Goal: Transaction & Acquisition: Purchase product/service

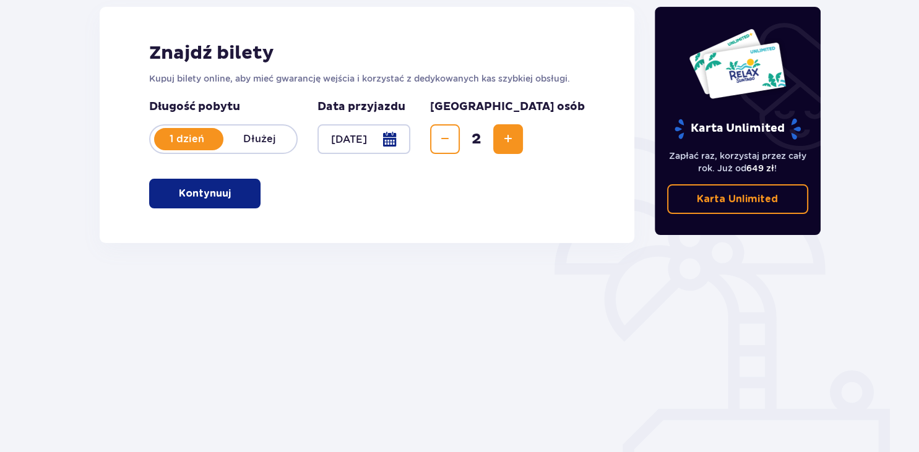
scroll to position [171, 0]
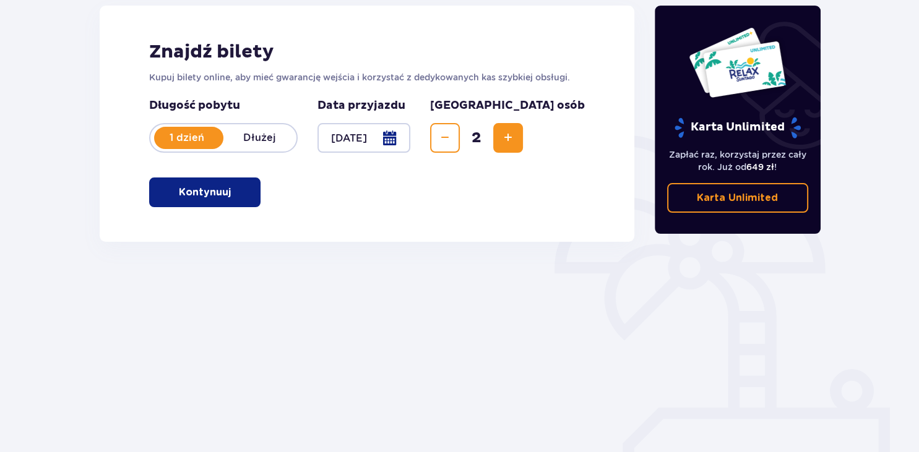
click at [192, 197] on p "Kontynuuj" at bounding box center [205, 193] width 52 height 14
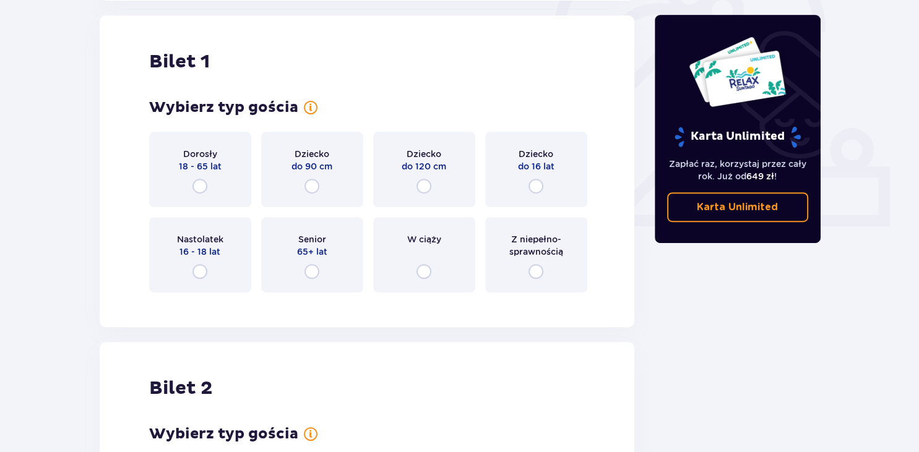
scroll to position [413, 0]
click at [200, 186] on input "radio" at bounding box center [199, 185] width 15 height 15
radio input "true"
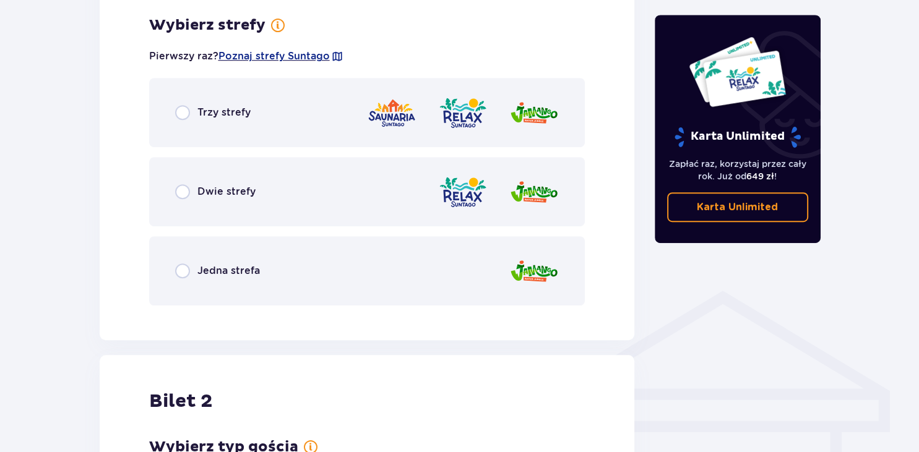
scroll to position [715, 0]
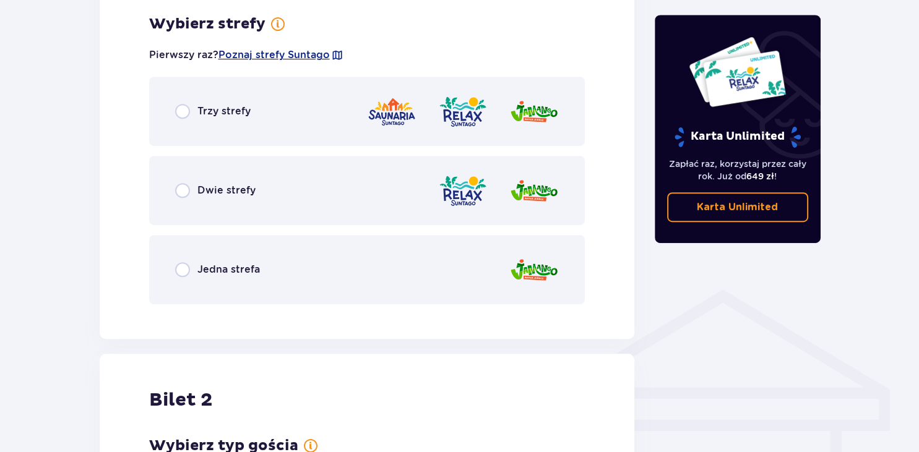
click at [179, 192] on input "radio" at bounding box center [182, 190] width 15 height 15
radio input "true"
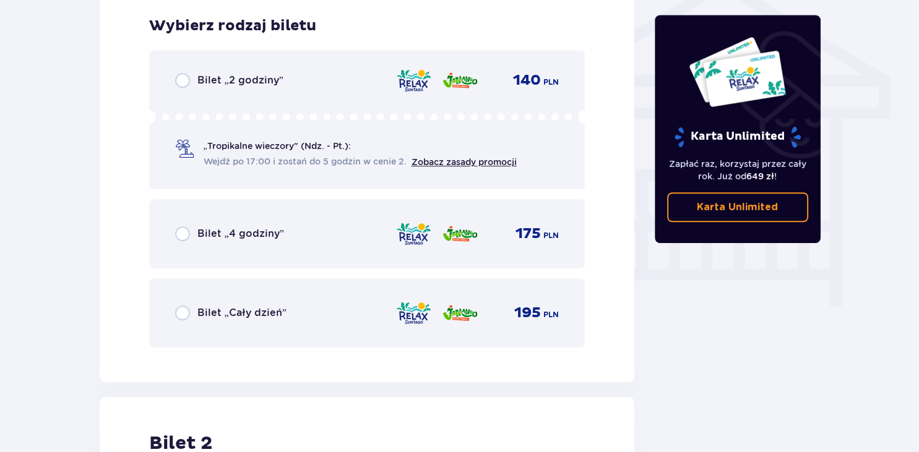
scroll to position [1029, 0]
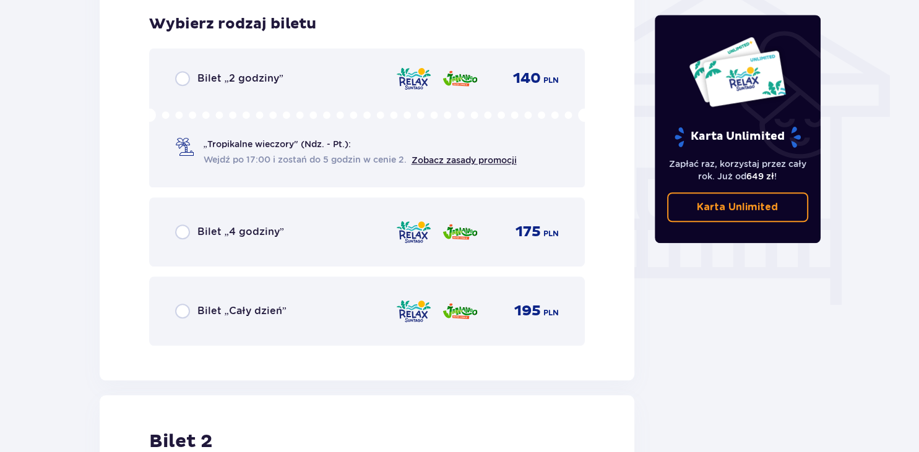
click at [179, 229] on input "radio" at bounding box center [182, 232] width 15 height 15
radio input "true"
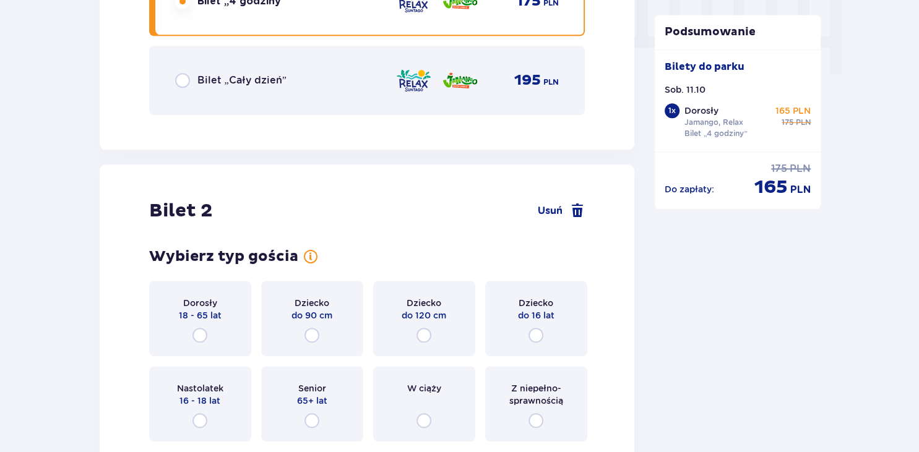
scroll to position [1409, 0]
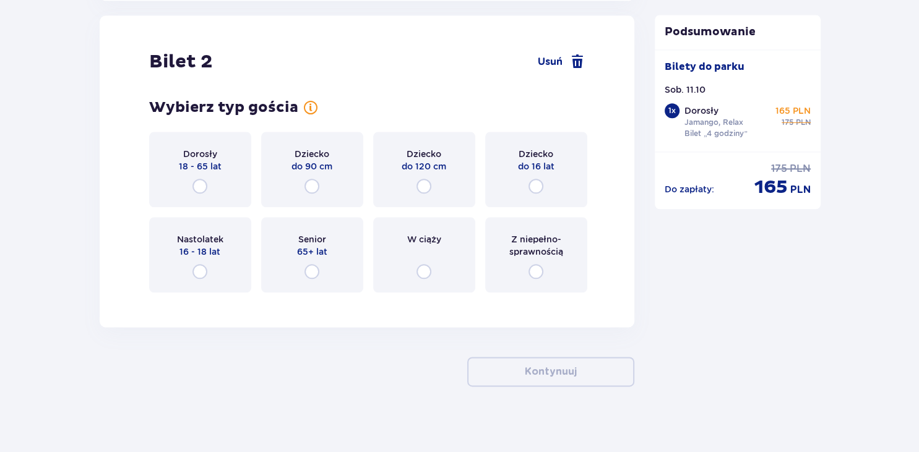
click at [197, 189] on input "radio" at bounding box center [199, 186] width 15 height 15
radio input "true"
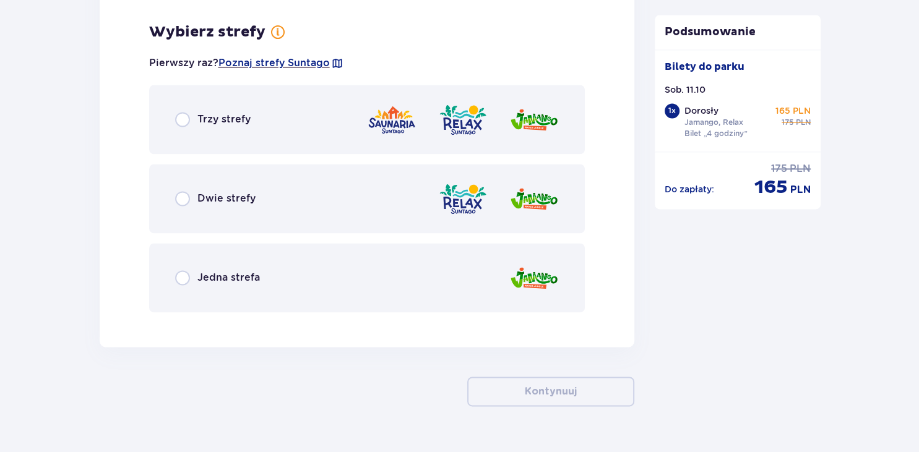
scroll to position [1711, 0]
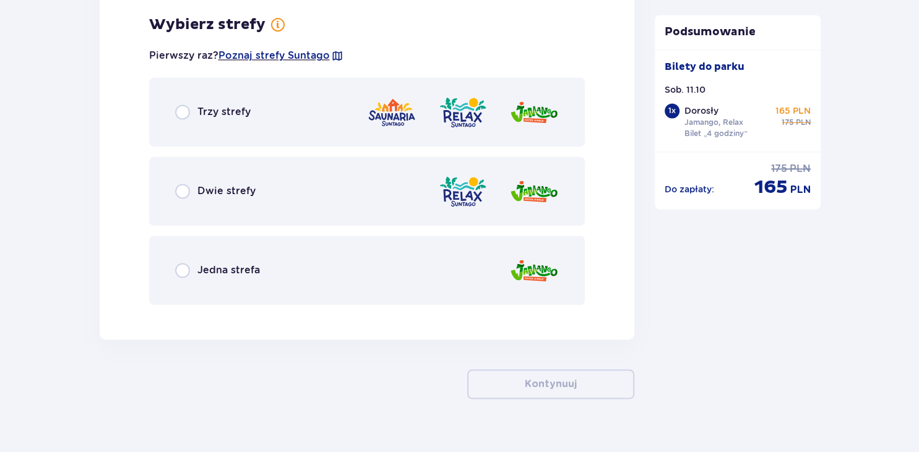
click at [190, 189] on div "Dwie strefy" at bounding box center [215, 191] width 80 height 15
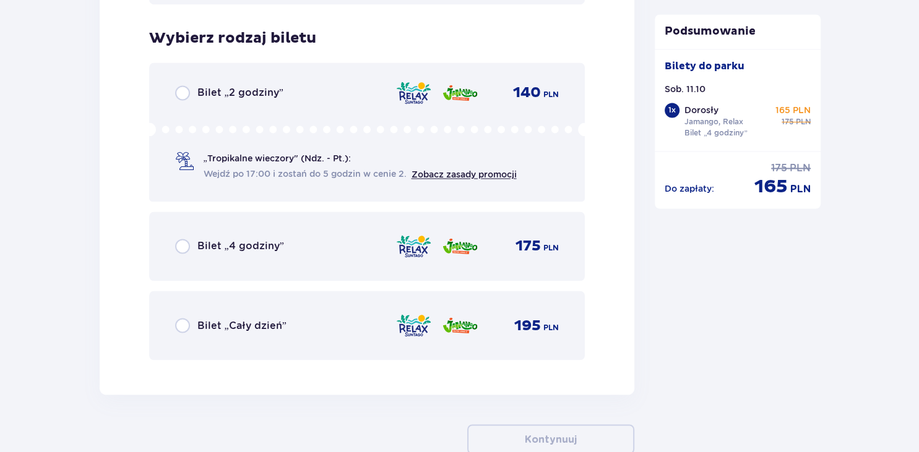
scroll to position [2025, 0]
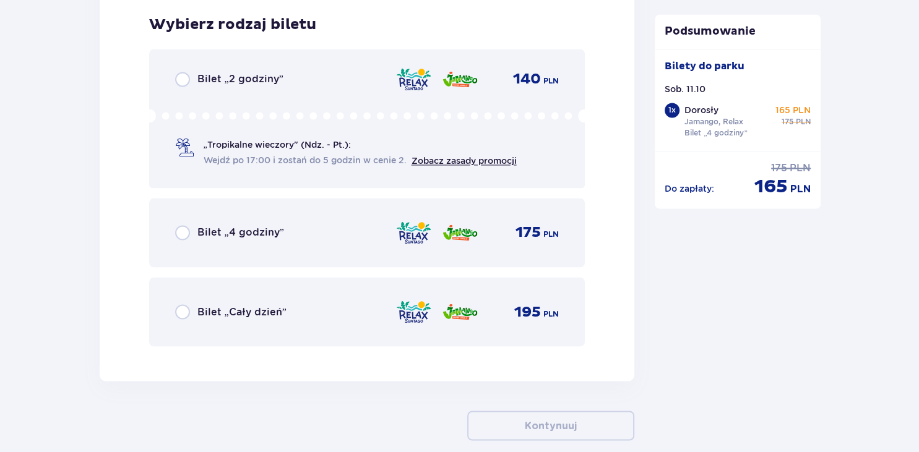
click at [186, 231] on input "radio" at bounding box center [182, 232] width 15 height 15
radio input "true"
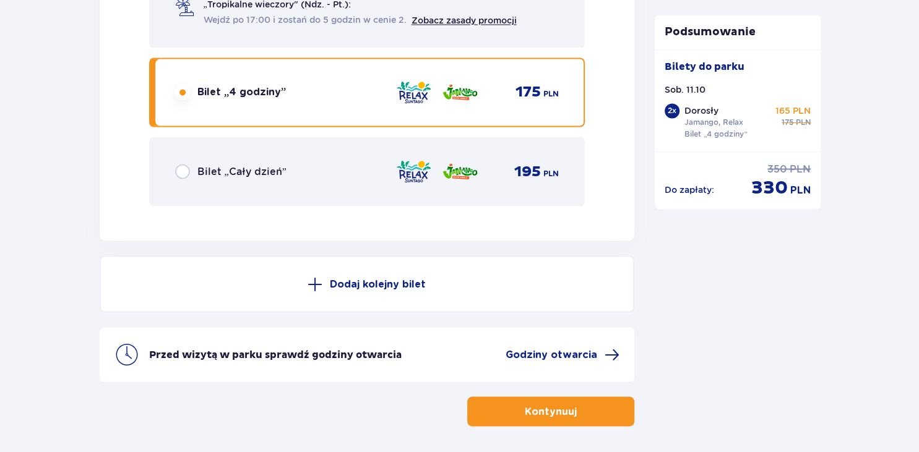
scroll to position [2212, 0]
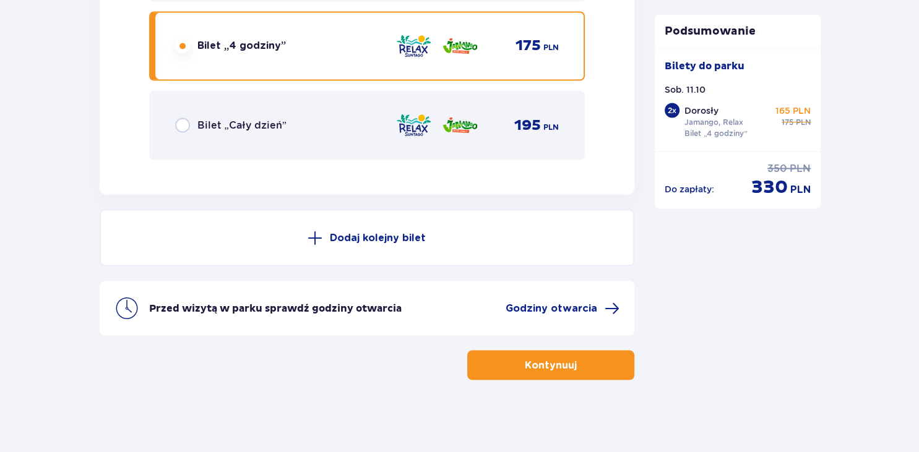
click at [499, 368] on button "Kontynuuj" at bounding box center [550, 365] width 167 height 30
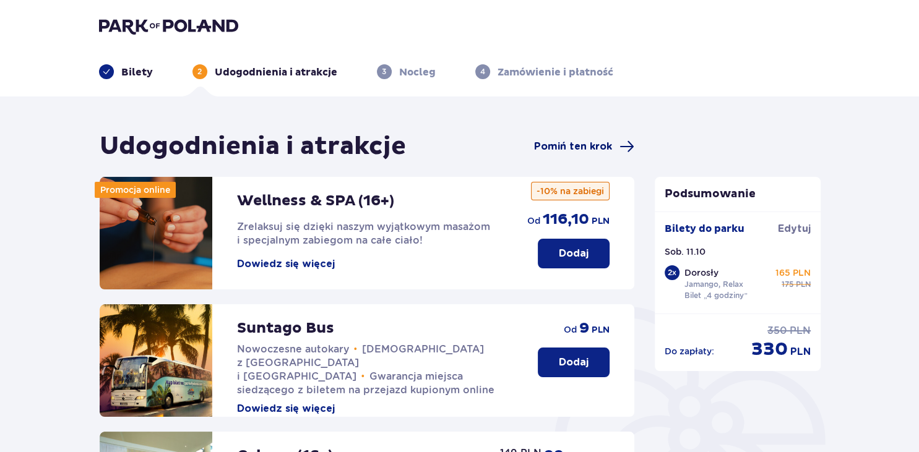
click at [570, 151] on span "Pomiń ten krok" at bounding box center [573, 147] width 78 height 14
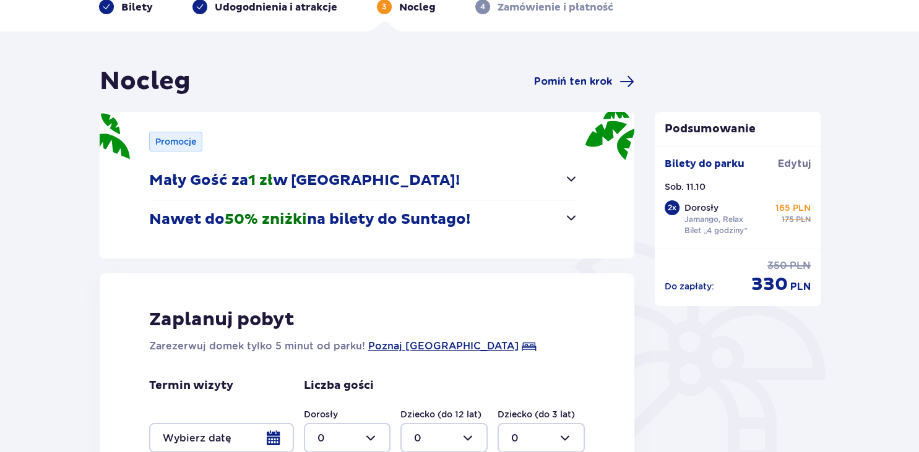
scroll to position [66, 0]
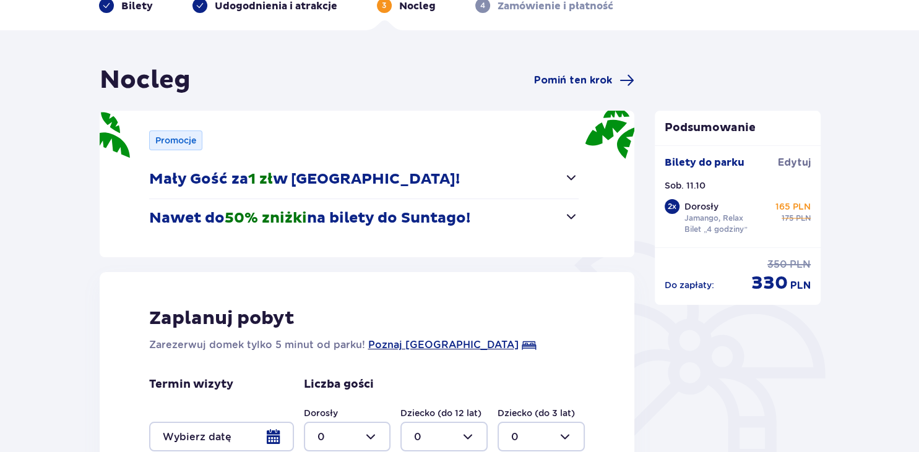
click at [569, 212] on span "button" at bounding box center [571, 216] width 15 height 15
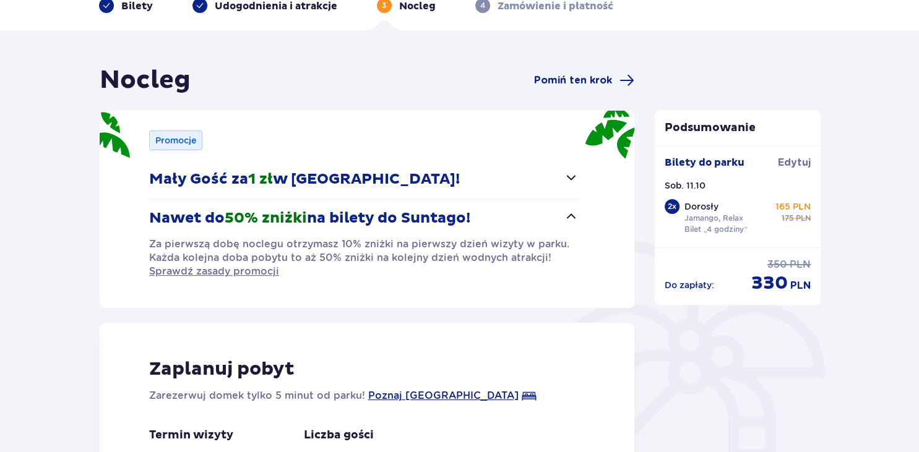
click at [569, 212] on span "button" at bounding box center [571, 216] width 15 height 15
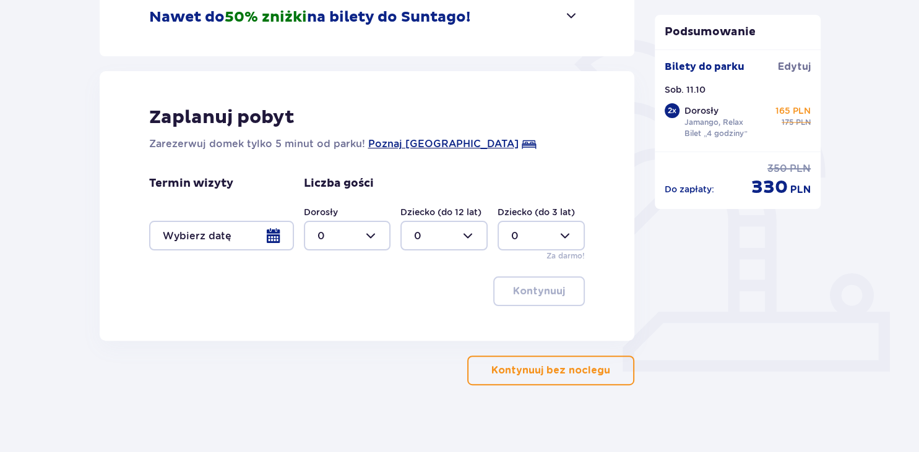
scroll to position [274, 0]
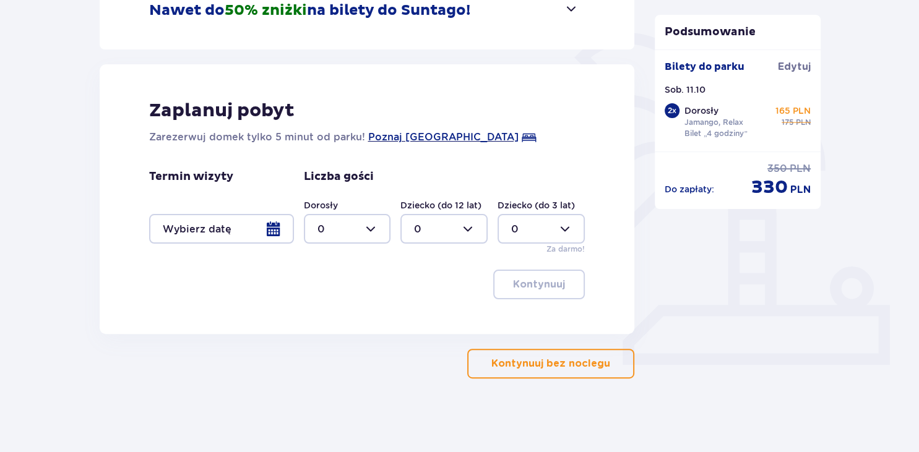
click at [518, 367] on p "Kontynuuj bez noclegu" at bounding box center [550, 364] width 119 height 14
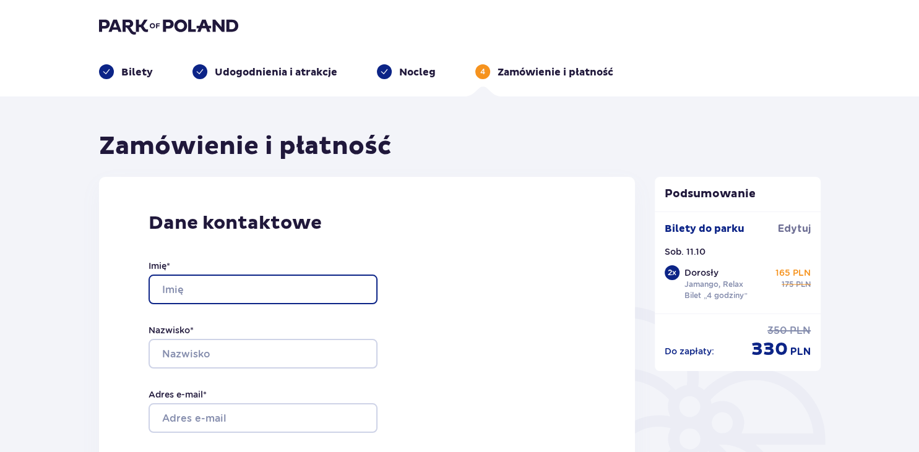
click at [218, 288] on input "Imię *" at bounding box center [262, 290] width 229 height 30
type input "Alicja"
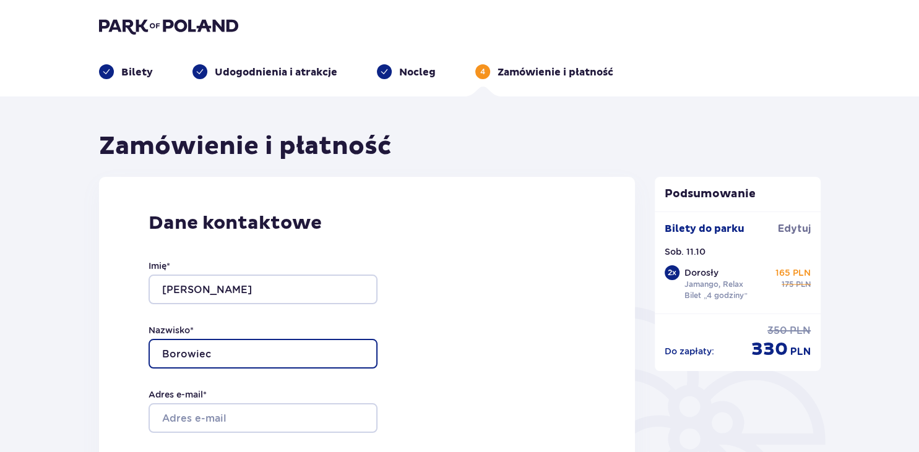
type input "Borowiec"
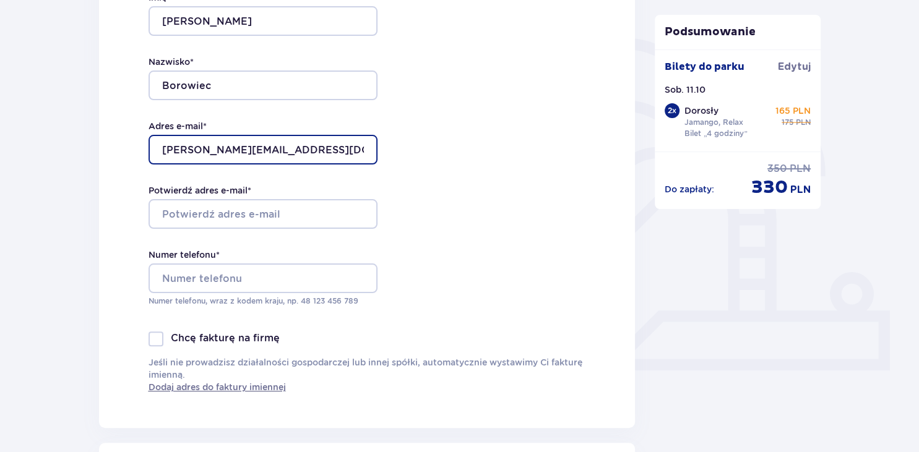
scroll to position [272, 0]
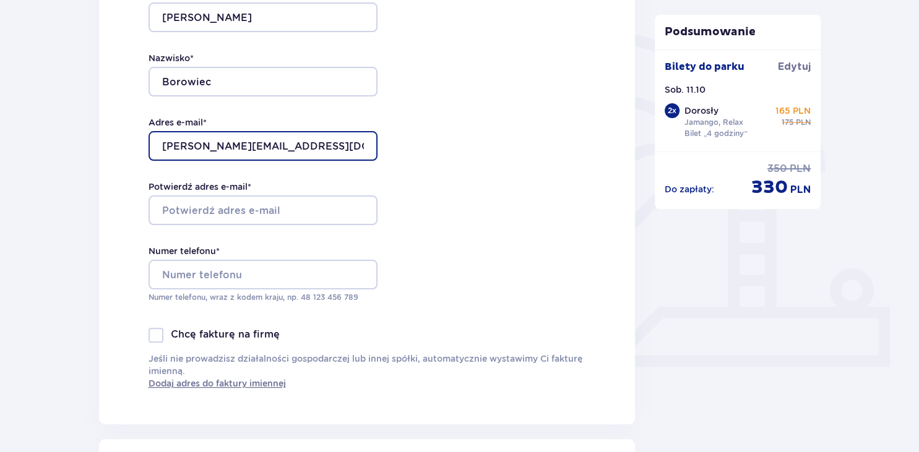
type input "[PERSON_NAME][EMAIL_ADDRESS][DOMAIN_NAME]"
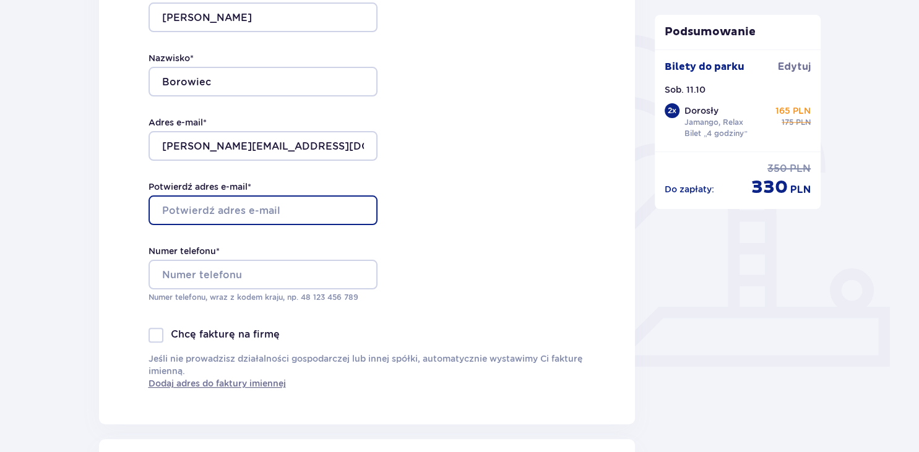
click at [206, 216] on input "Potwierdź adres e-mail *" at bounding box center [262, 210] width 229 height 30
type input "[PERSON_NAME][EMAIL_ADDRESS][DOMAIN_NAME]"
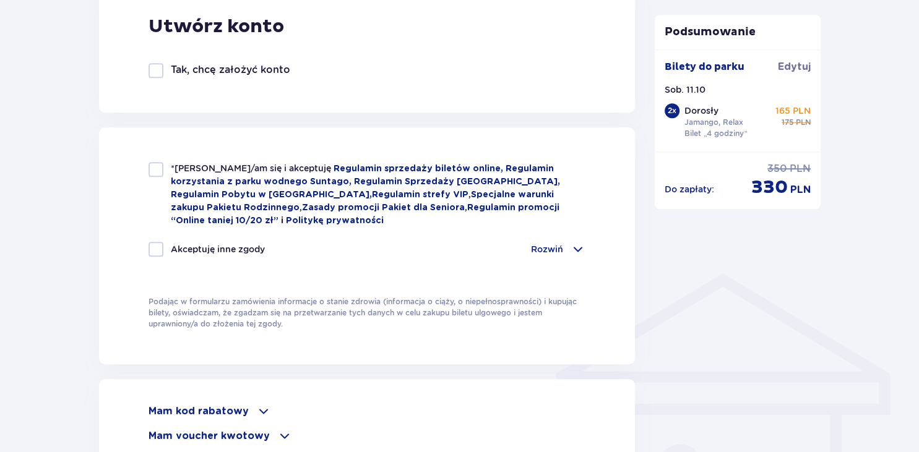
scroll to position [732, 0]
type input "519777585"
click at [160, 166] on div at bounding box center [155, 168] width 15 height 15
checkbox input "true"
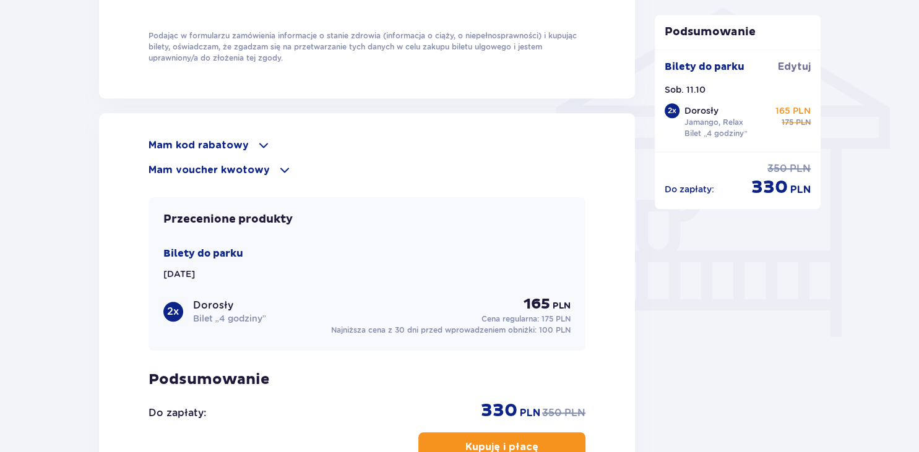
scroll to position [1048, 0]
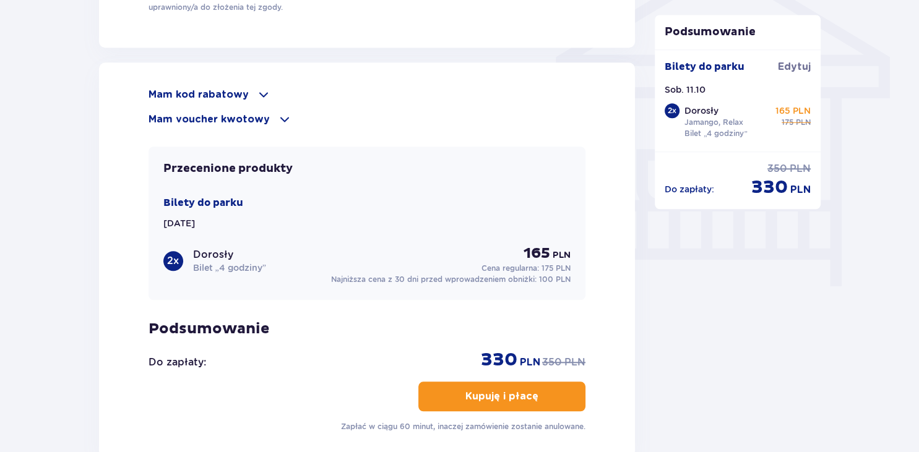
click at [259, 90] on span at bounding box center [263, 94] width 15 height 15
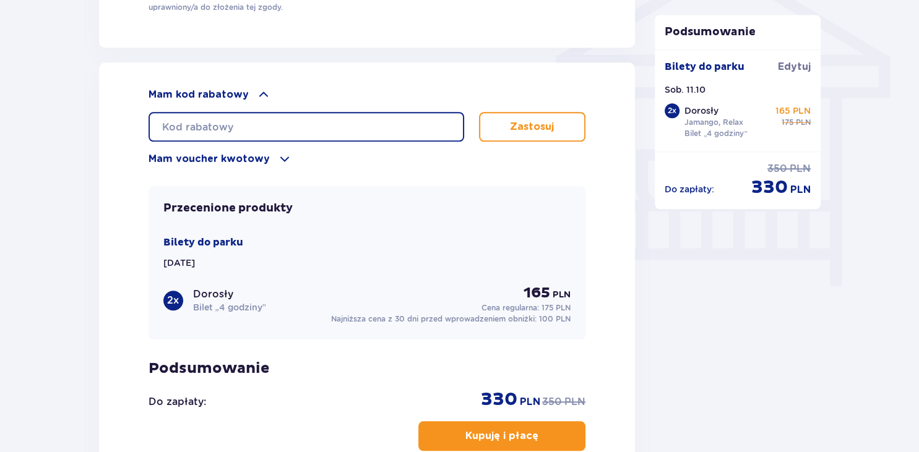
click at [264, 125] on input "text" at bounding box center [306, 127] width 316 height 30
type input "LDDZP4O58C4PWC"
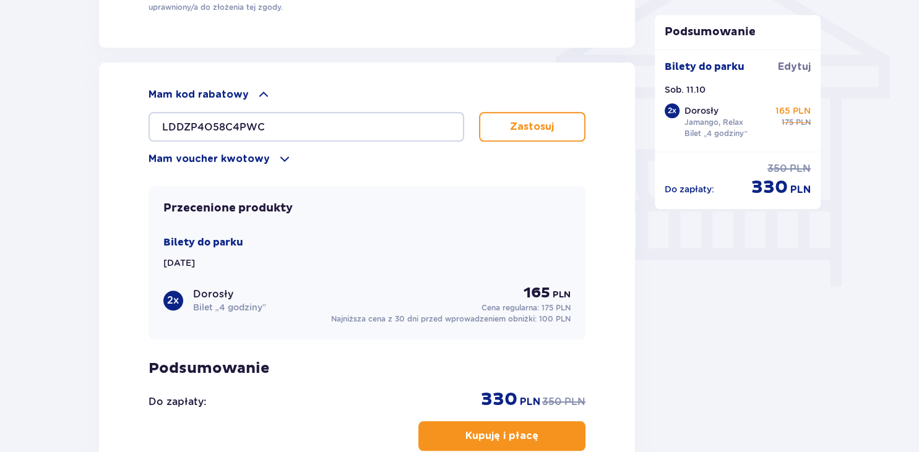
click at [543, 136] on button "Zastosuj" at bounding box center [532, 127] width 107 height 30
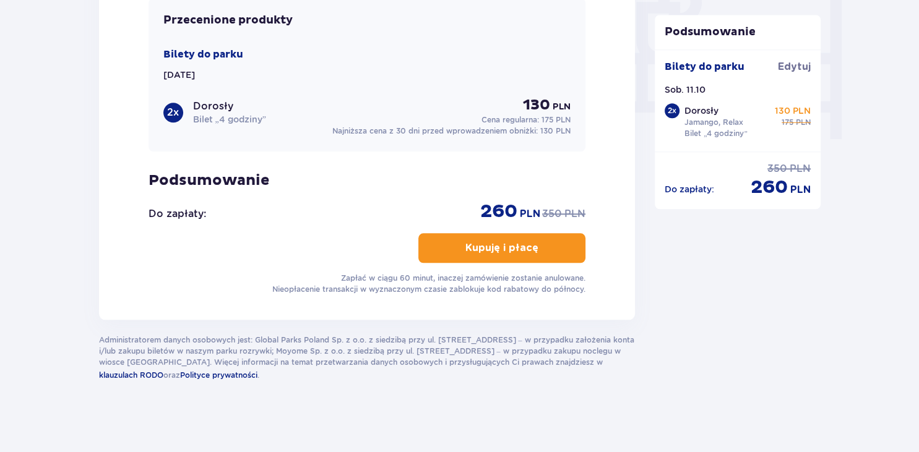
scroll to position [1141, 0]
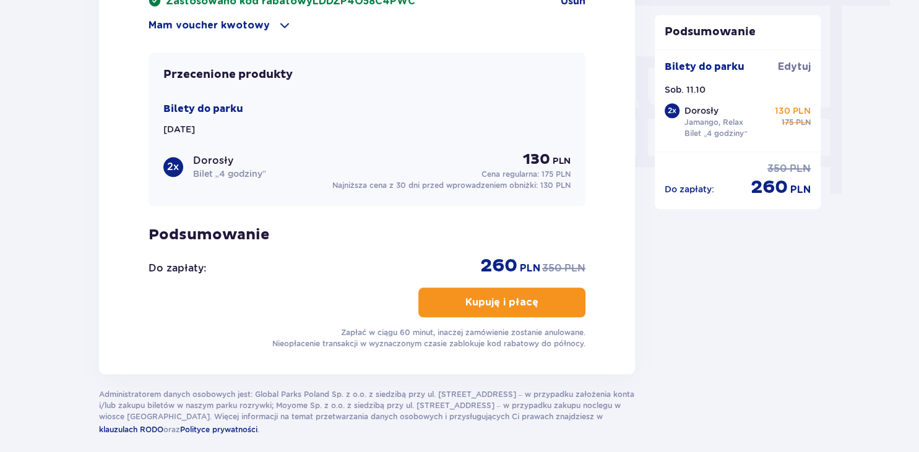
click at [493, 303] on p "Kupuję i płacę" at bounding box center [501, 303] width 73 height 14
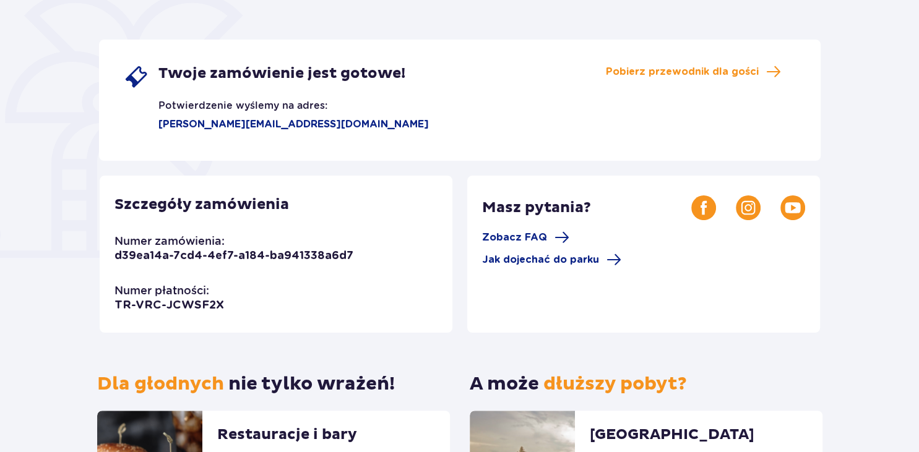
scroll to position [191, 0]
